Goal: Information Seeking & Learning: Learn about a topic

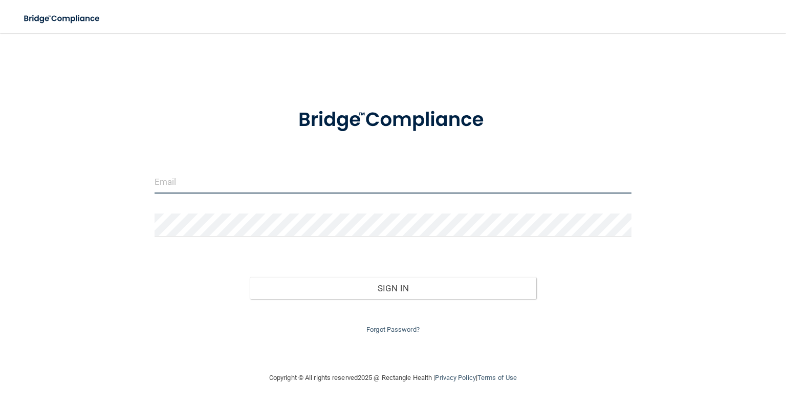
click at [223, 183] on input "email" at bounding box center [393, 181] width 477 height 23
type input "[EMAIL_ADDRESS][DOMAIN_NAME]"
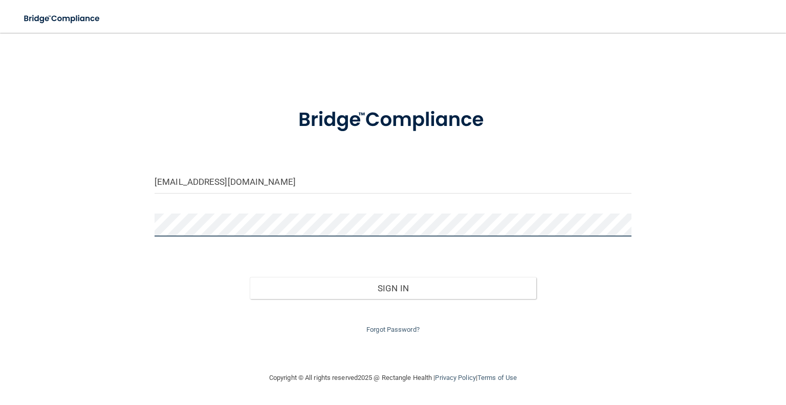
click at [250, 277] on button "Sign In" at bounding box center [393, 288] width 286 height 23
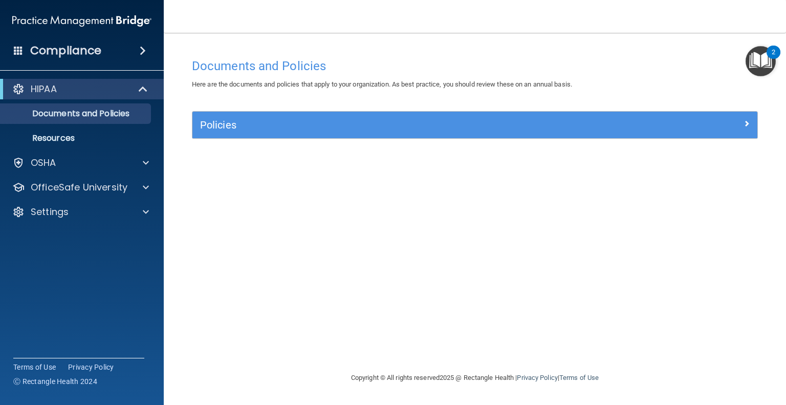
click at [568, 169] on div "Documents and Policies Here are the documents and policies that apply to your o…" at bounding box center [474, 212] width 581 height 318
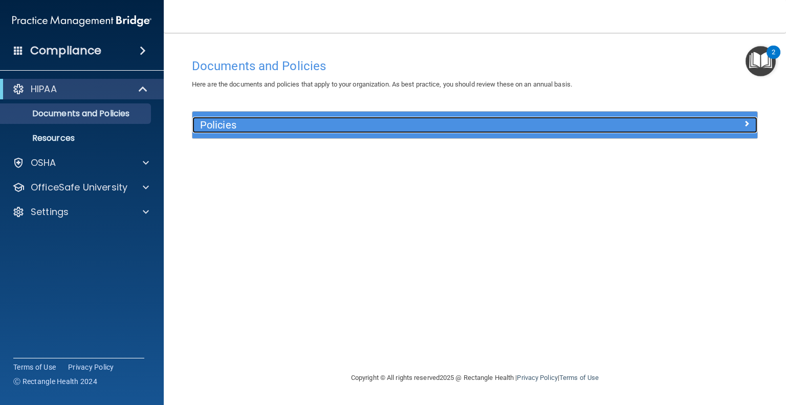
click at [747, 122] on span at bounding box center [746, 123] width 6 height 12
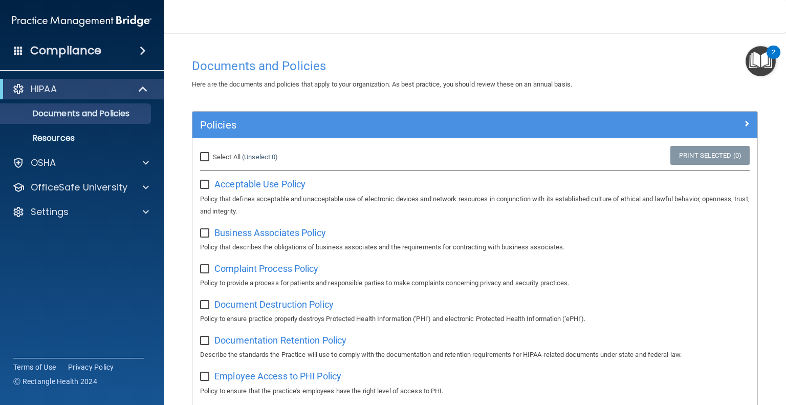
click at [204, 156] on input "Select All (Unselect 0) Unselect All" at bounding box center [206, 157] width 12 height 8
checkbox input "true"
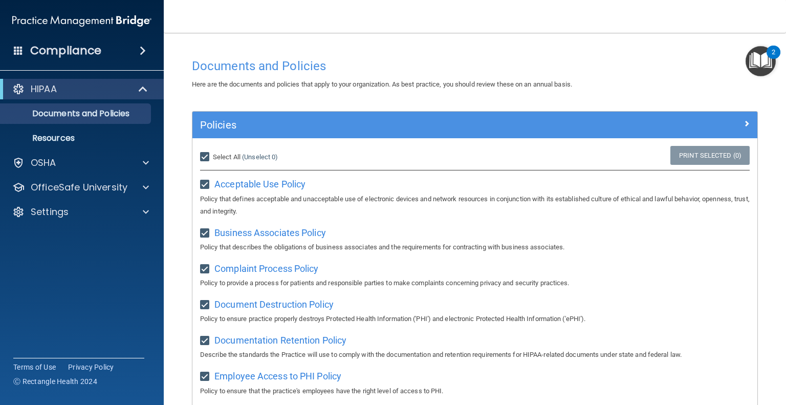
checkbox input "true"
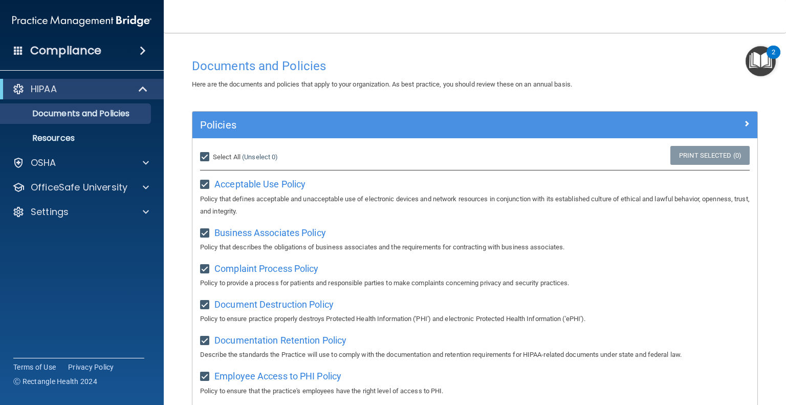
checkbox input "true"
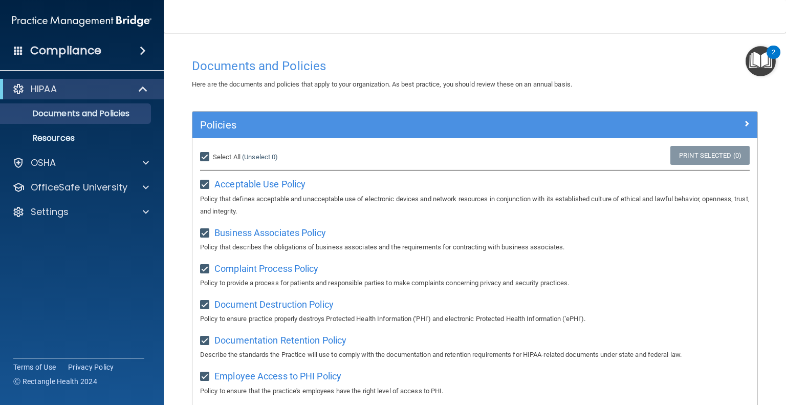
checkbox input "true"
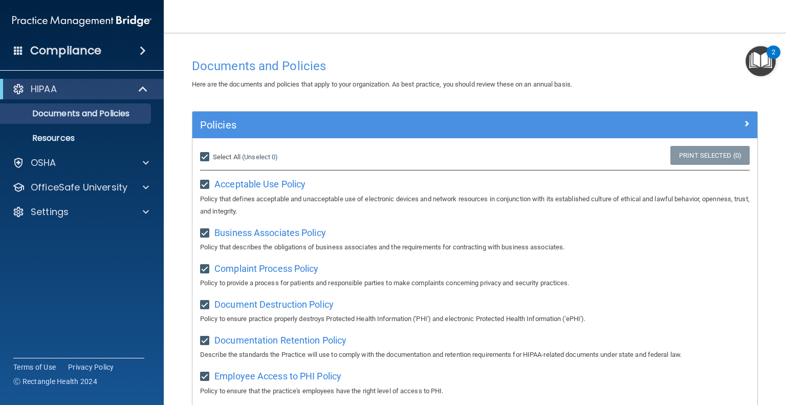
checkbox input "true"
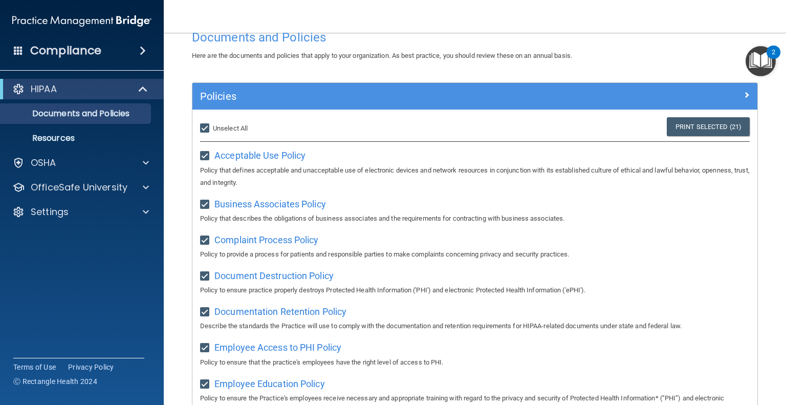
scroll to position [27, 0]
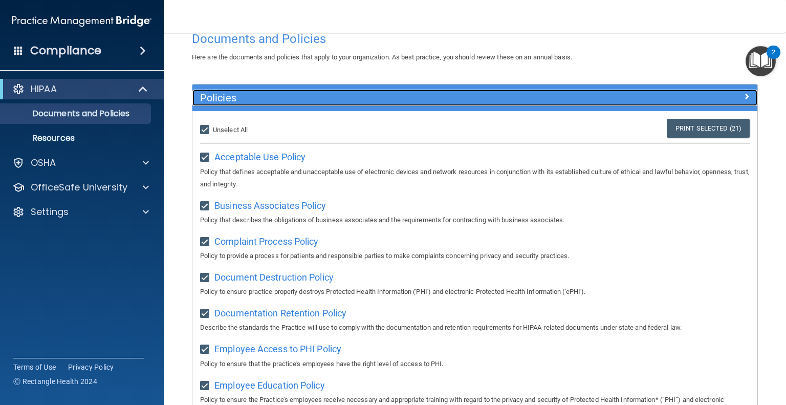
click at [743, 95] on span at bounding box center [746, 96] width 6 height 12
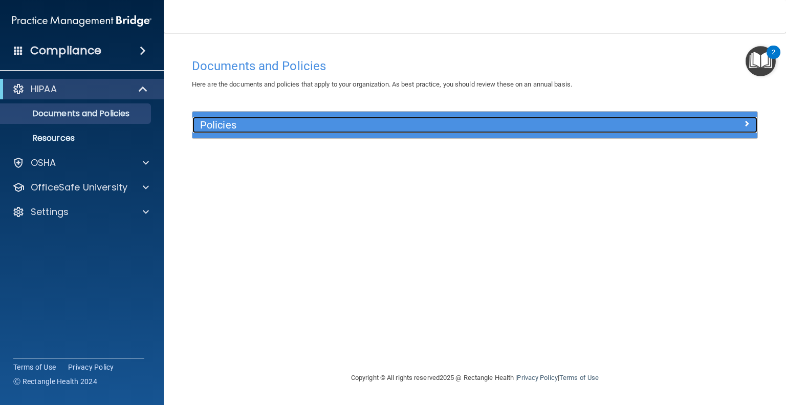
scroll to position [0, 0]
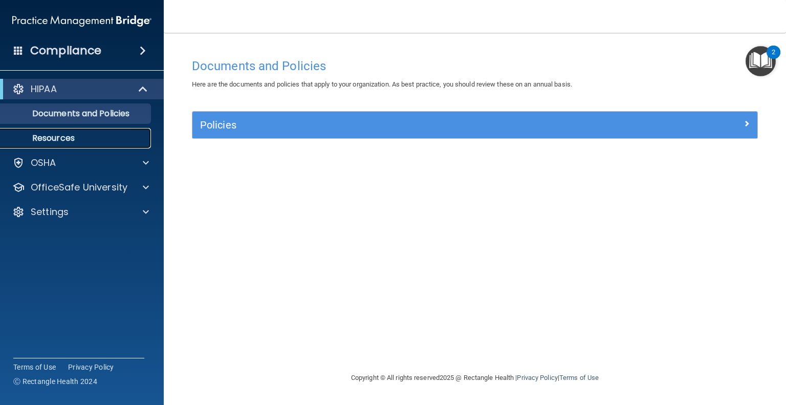
click at [47, 138] on p "Resources" at bounding box center [77, 138] width 140 height 10
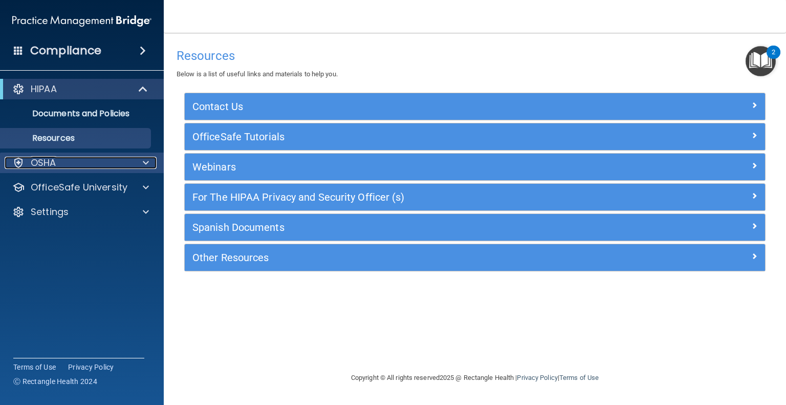
click at [145, 163] on span at bounding box center [146, 163] width 6 height 12
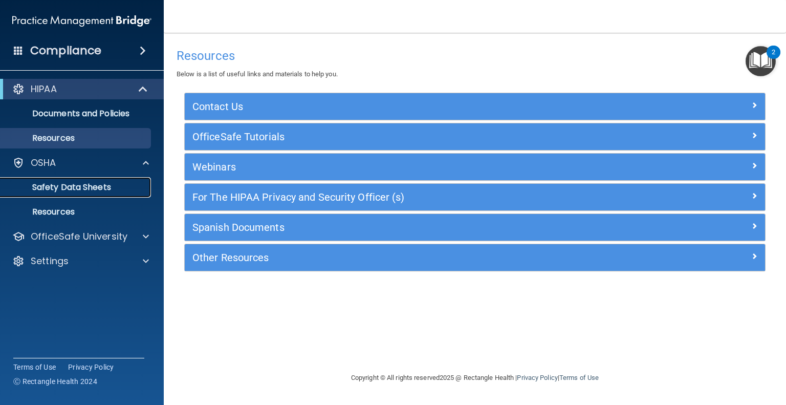
click at [90, 185] on p "Safety Data Sheets" at bounding box center [77, 187] width 140 height 10
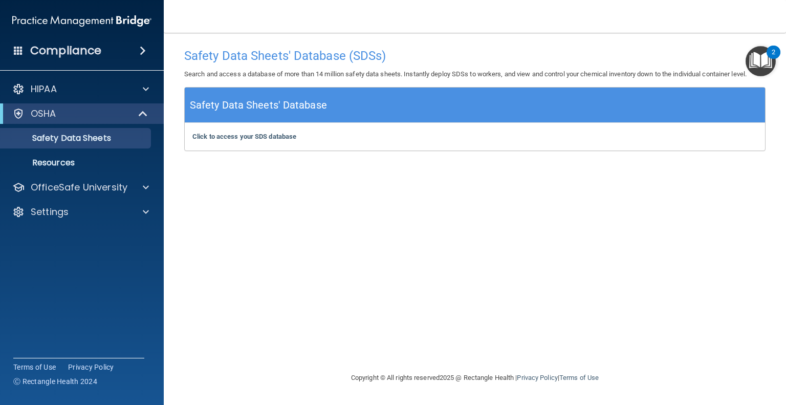
click at [140, 49] on span at bounding box center [143, 51] width 6 height 12
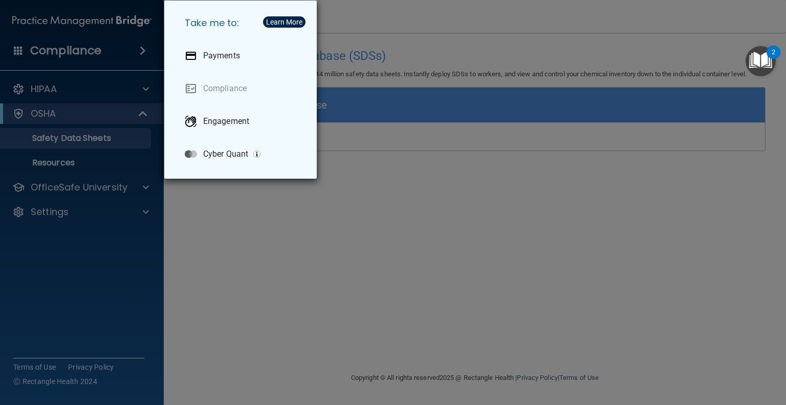
click at [128, 242] on div "Take me to: Payments Compliance Engagement Cyber Quant" at bounding box center [393, 202] width 786 height 405
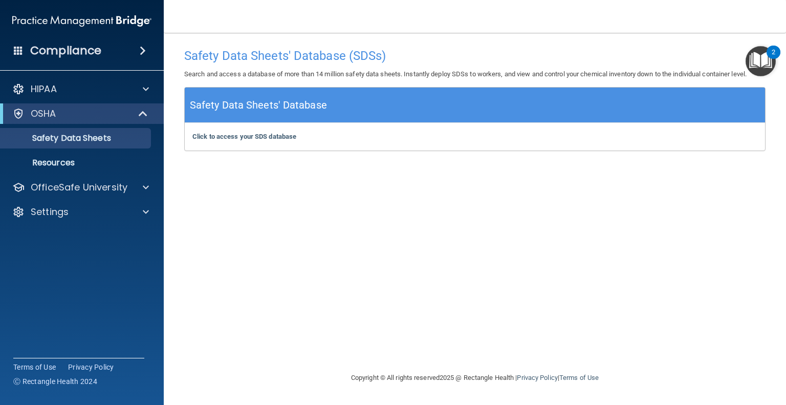
click at [763, 52] on img "Open Resource Center, 2 new notifications" at bounding box center [760, 61] width 30 height 30
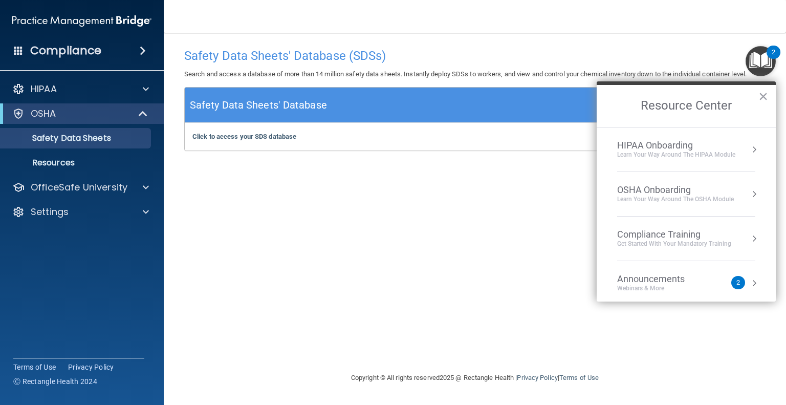
click at [721, 244] on div "Get Started with your mandatory training" at bounding box center [674, 243] width 114 height 9
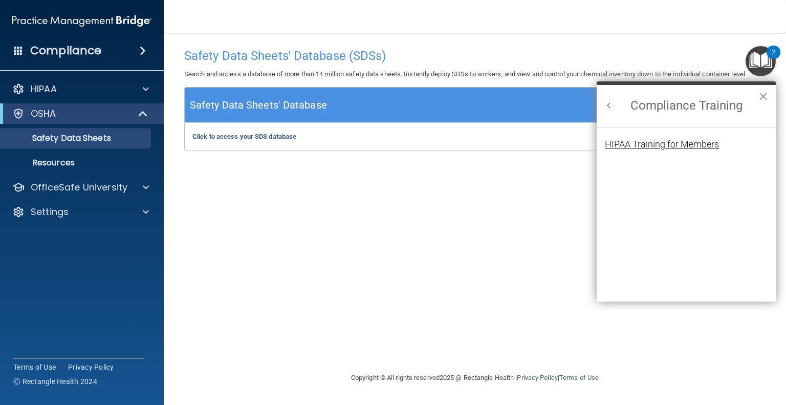
click at [666, 145] on div "HIPAA Training for Members" at bounding box center [662, 144] width 114 height 9
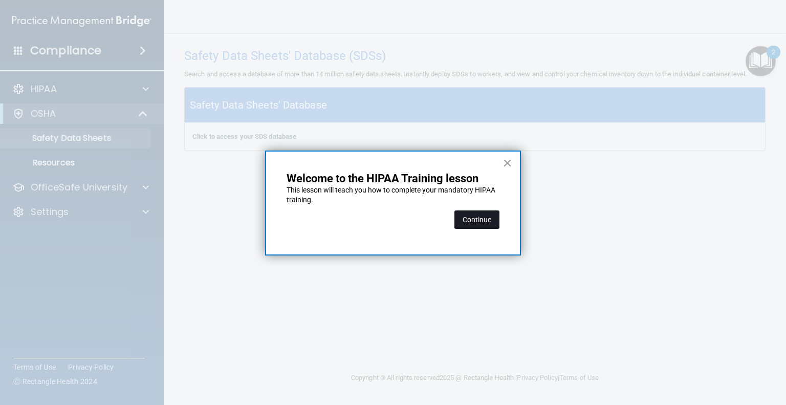
click at [465, 219] on button "Continue" at bounding box center [476, 219] width 45 height 18
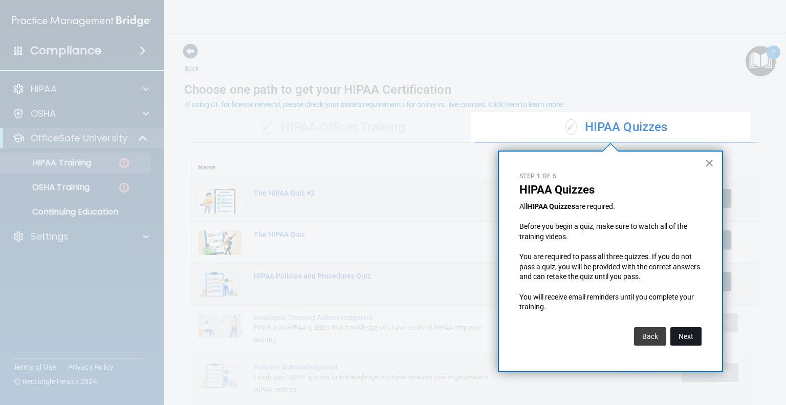
click at [689, 336] on button "Next" at bounding box center [685, 336] width 31 height 18
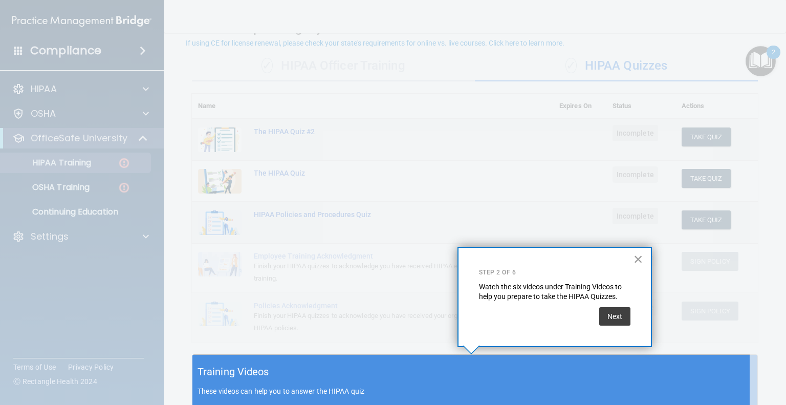
click at [639, 257] on button "×" at bounding box center [638, 259] width 10 height 16
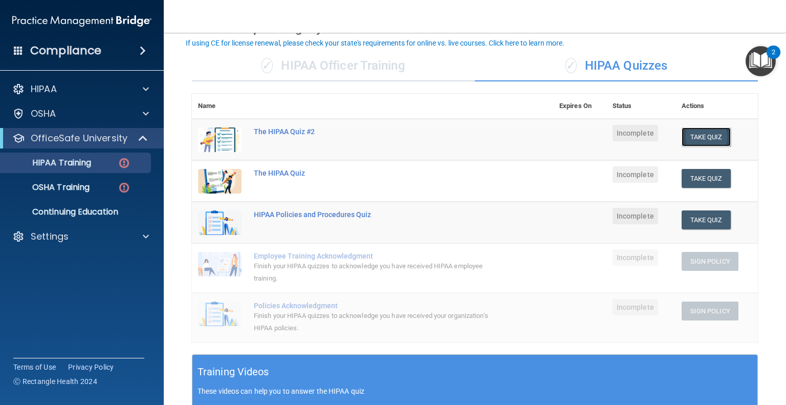
click at [700, 136] on button "Take Quiz" at bounding box center [706, 136] width 49 height 19
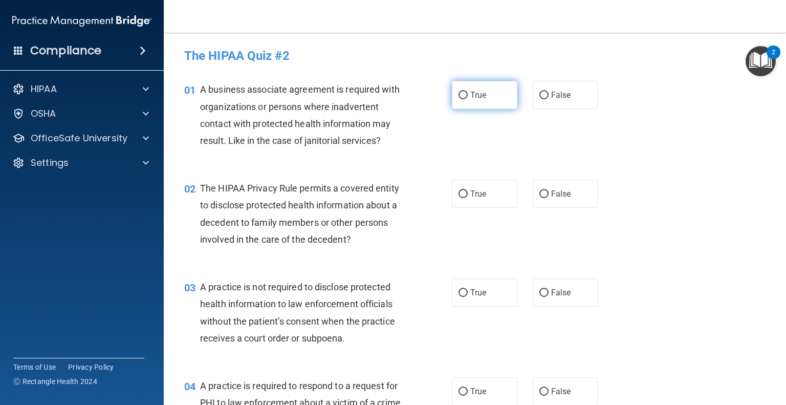
click at [458, 95] on input "True" at bounding box center [462, 96] width 9 height 8
radio input "true"
click at [540, 193] on input "False" at bounding box center [543, 194] width 9 height 8
radio input "true"
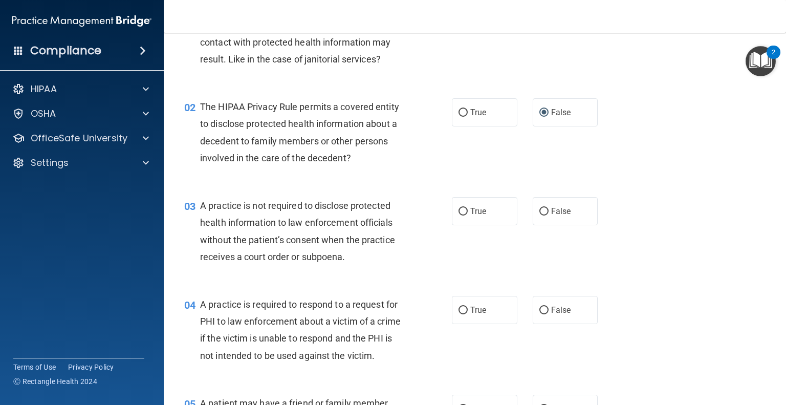
scroll to position [102, 0]
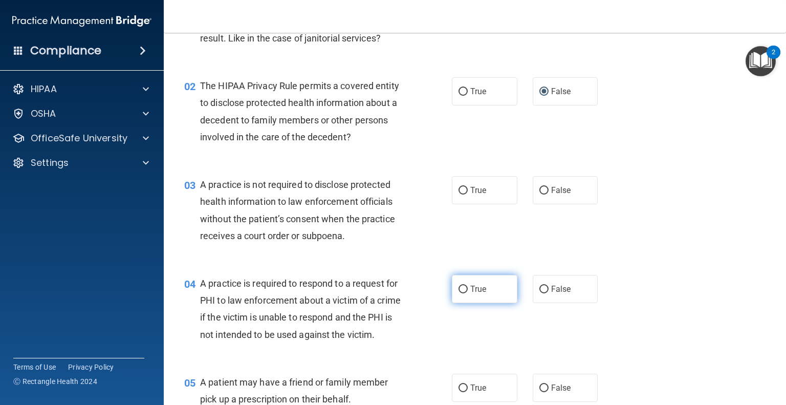
click at [461, 290] on input "True" at bounding box center [462, 290] width 9 height 8
radio input "true"
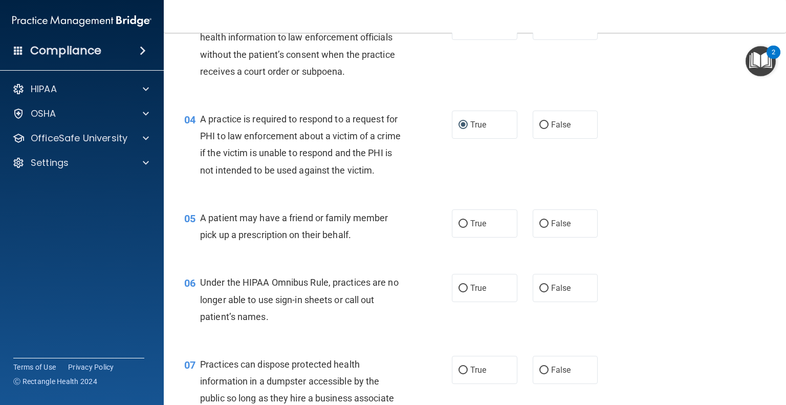
scroll to position [307, 0]
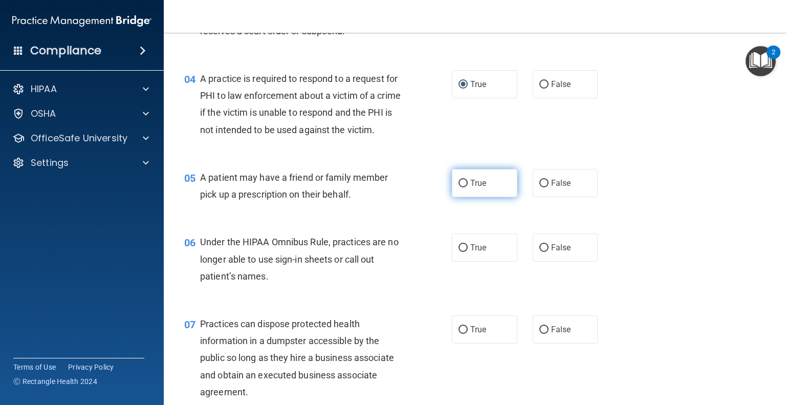
click at [460, 187] on input "True" at bounding box center [462, 184] width 9 height 8
radio input "true"
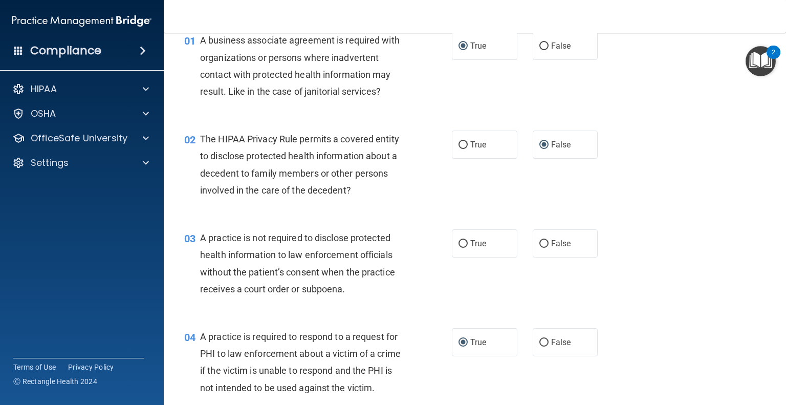
scroll to position [0, 0]
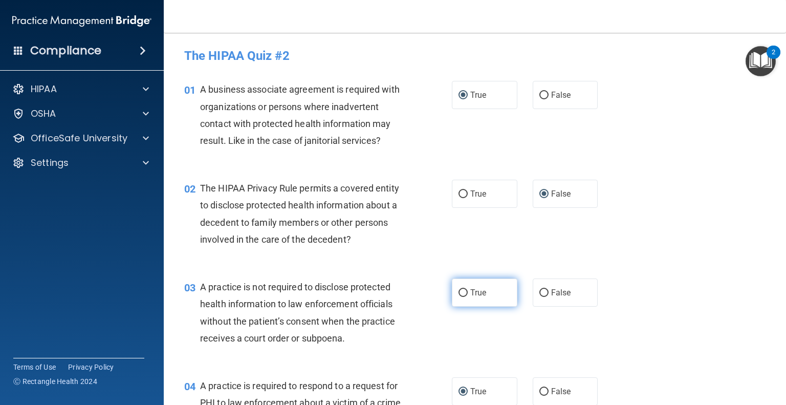
click at [458, 293] on input "True" at bounding box center [462, 293] width 9 height 8
radio input "true"
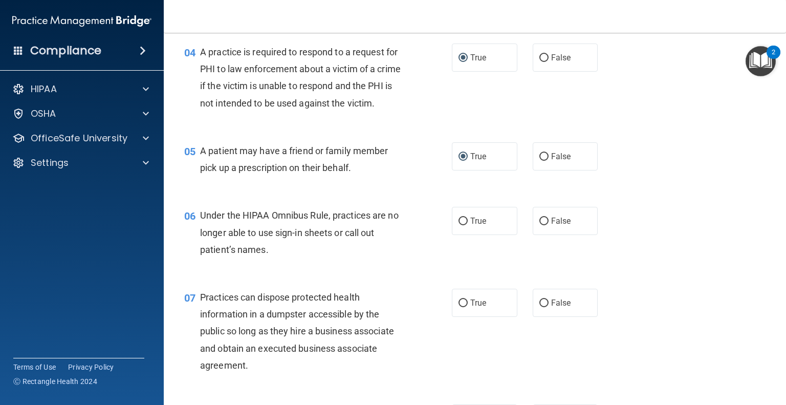
scroll to position [358, 0]
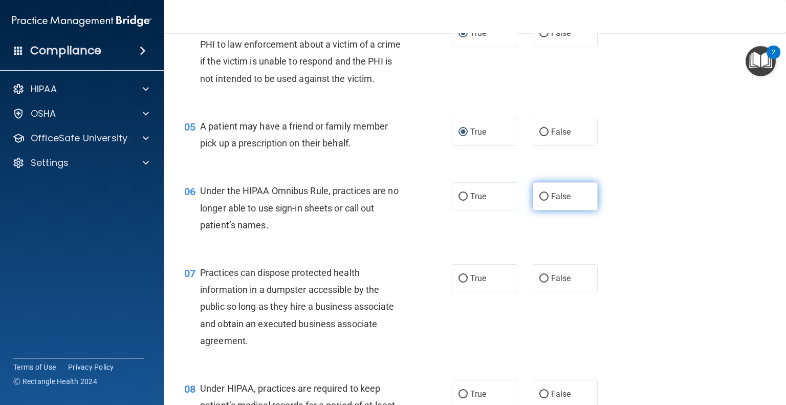
click at [539, 201] on input "False" at bounding box center [543, 197] width 9 height 8
radio input "true"
click at [539, 282] on input "False" at bounding box center [543, 279] width 9 height 8
radio input "true"
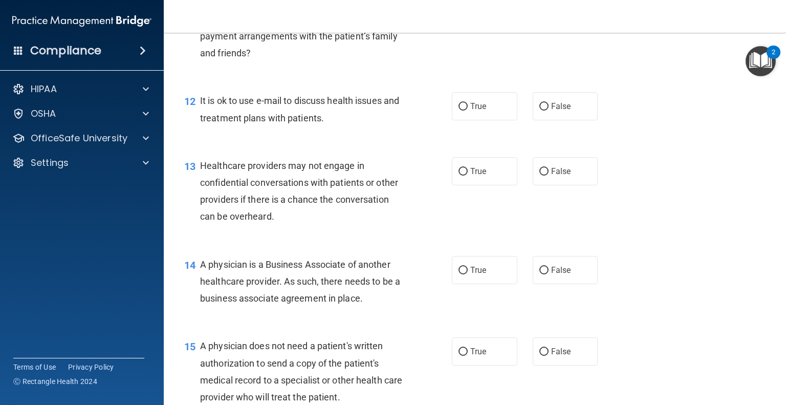
scroll to position [1228, 0]
